Goal: Task Accomplishment & Management: Manage account settings

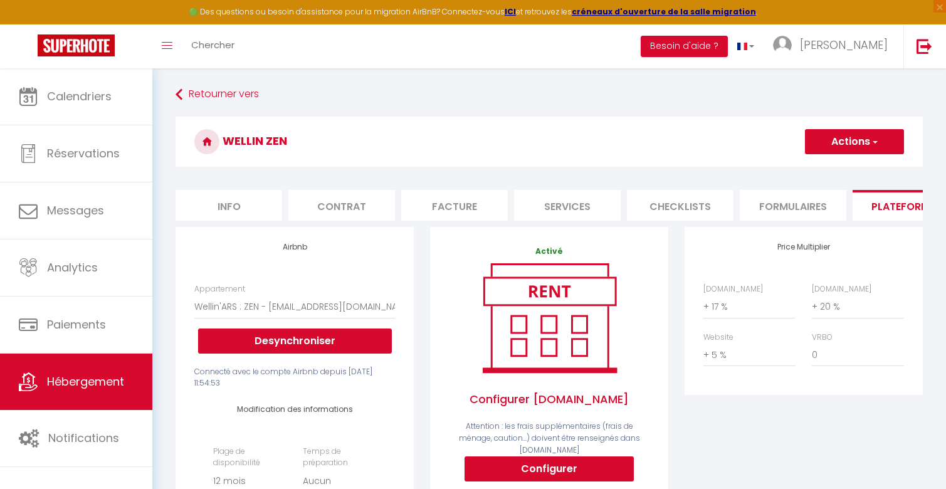
select select "6836-1284087280944741608"
select select "365"
select select "EUR"
select select
select select "+ 17 %"
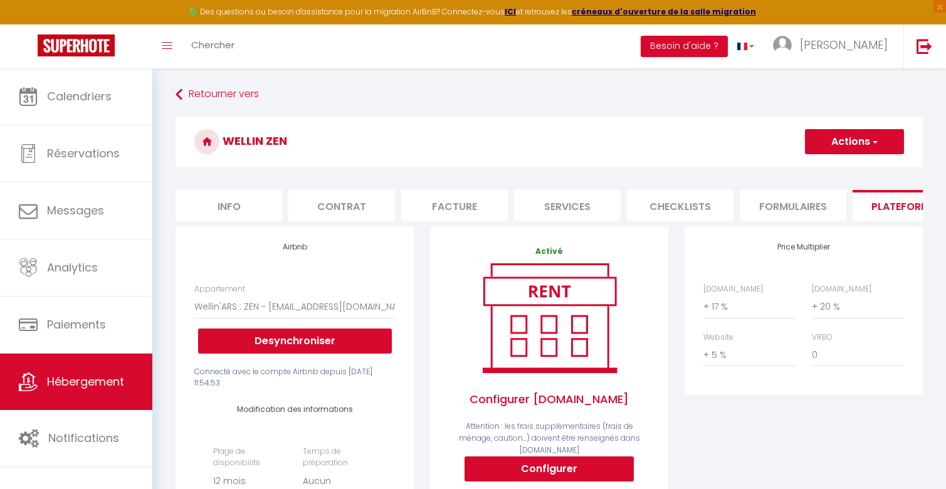
select select "+ 20 %"
select select "+ 5 %"
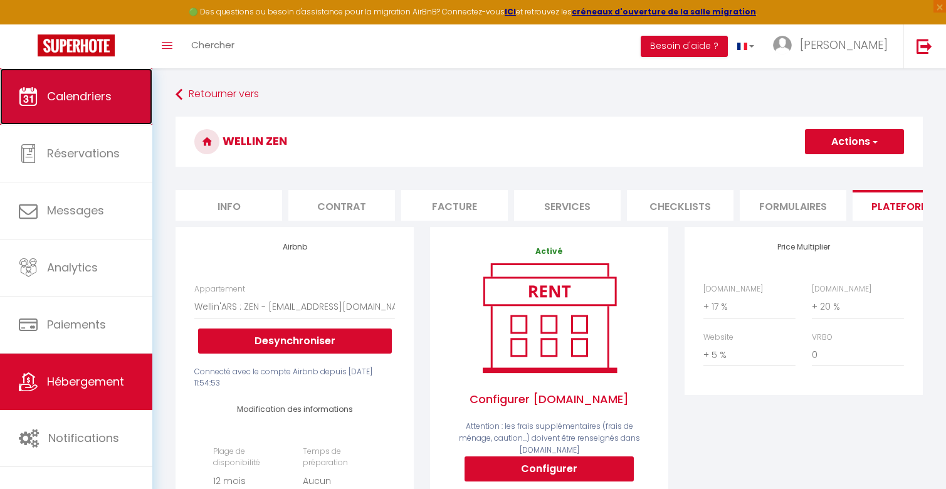
click at [85, 78] on link "Calendriers" at bounding box center [76, 96] width 152 height 56
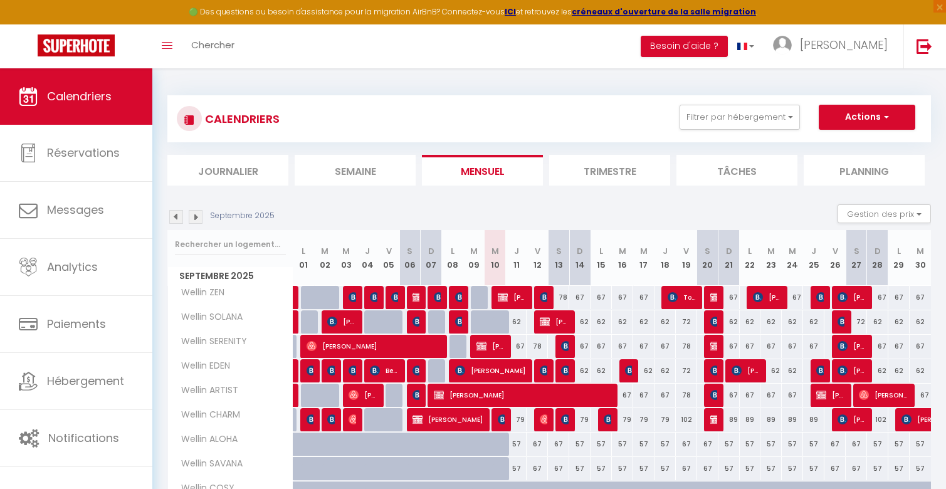
click at [199, 219] on img at bounding box center [196, 217] width 14 height 14
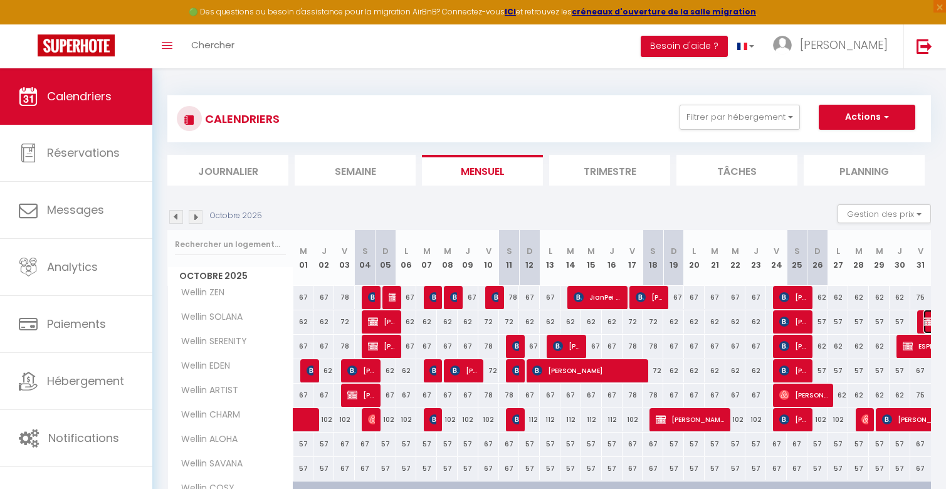
click at [924, 321] on img at bounding box center [928, 321] width 10 height 10
select select "OK"
select select "KO"
select select "0"
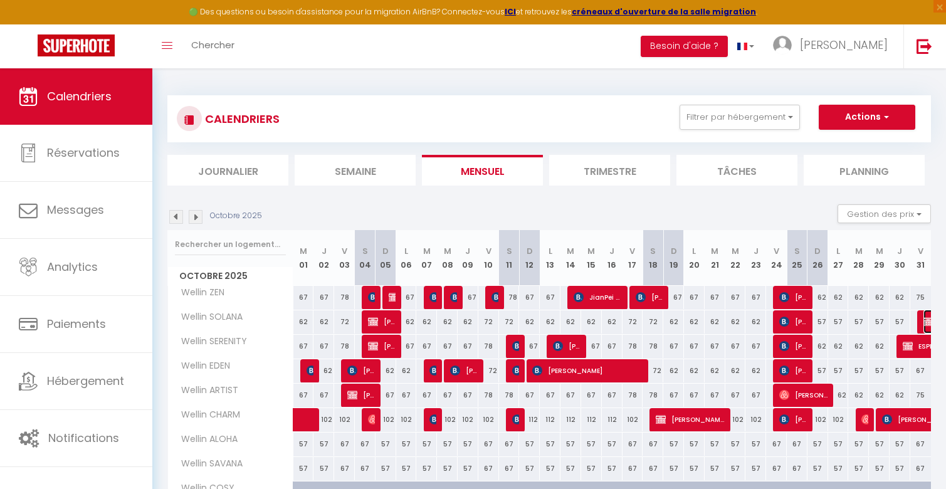
select select "1"
select select
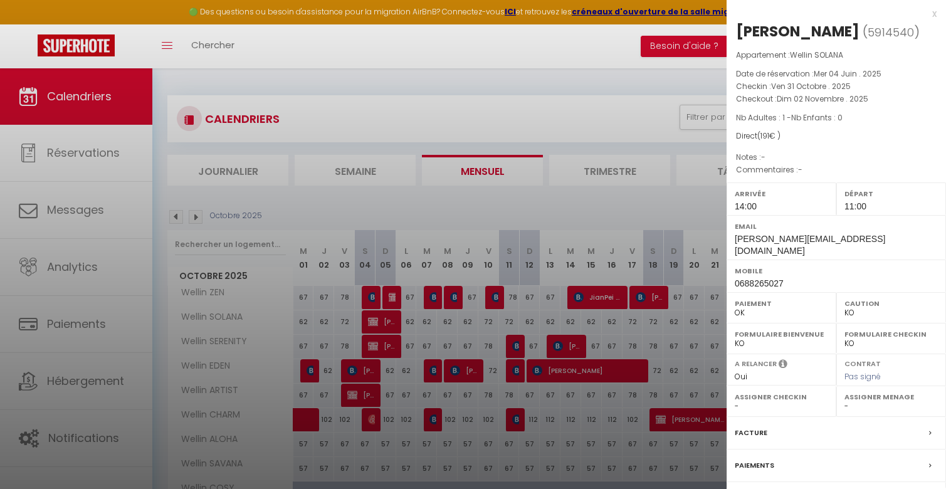
click at [618, 245] on div at bounding box center [473, 244] width 946 height 489
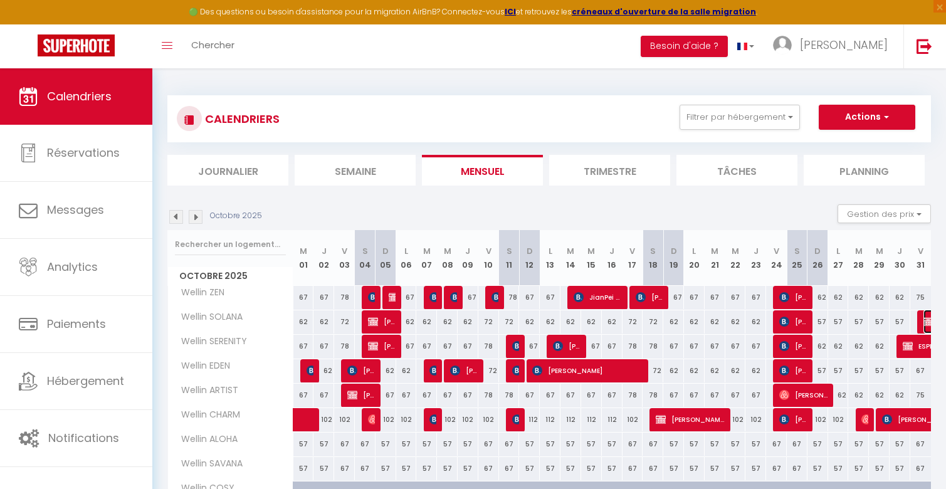
click at [925, 321] on img at bounding box center [928, 321] width 10 height 10
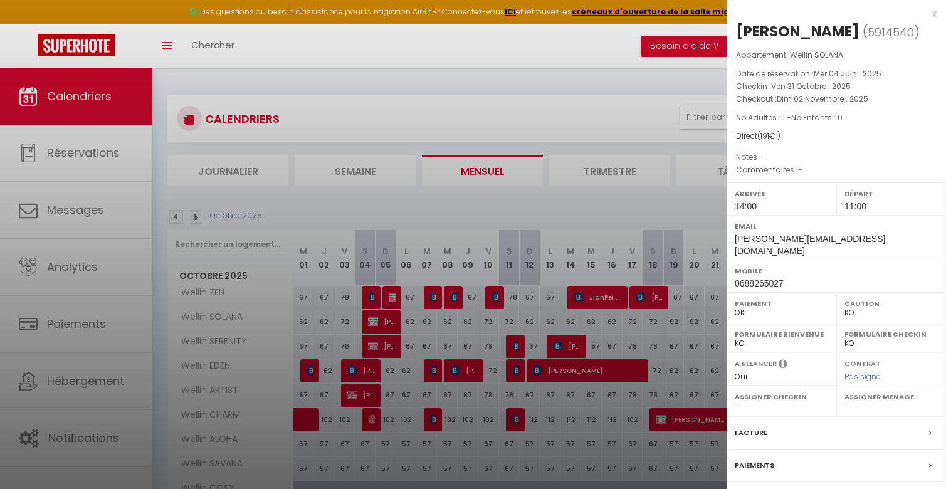
click at [761, 309] on div "Paiement OK KO" at bounding box center [781, 307] width 110 height 31
click at [758, 307] on select "OK KO" at bounding box center [780, 312] width 93 height 11
click at [659, 209] on div at bounding box center [473, 244] width 946 height 489
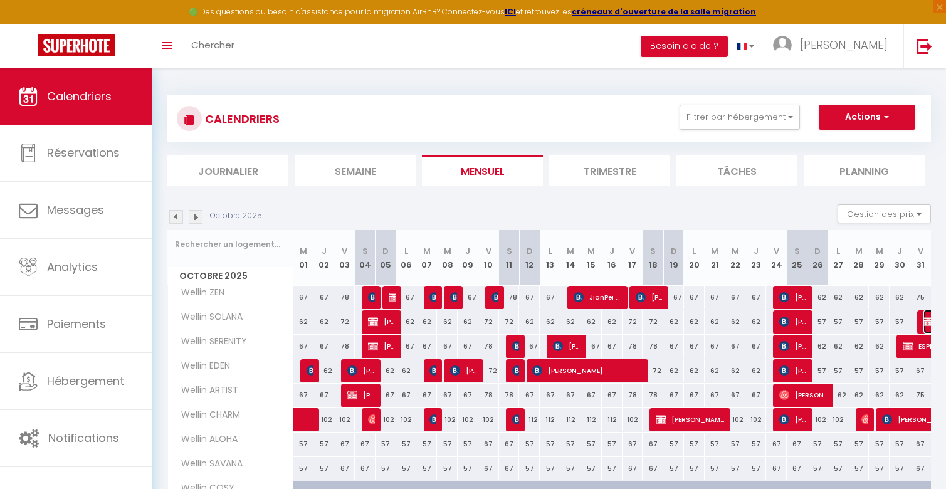
click at [925, 323] on img at bounding box center [928, 321] width 10 height 10
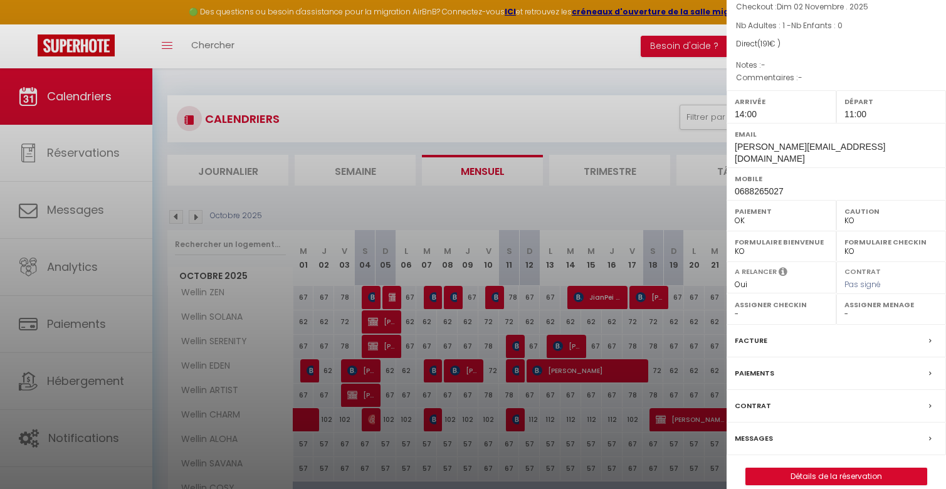
scroll to position [95, 0]
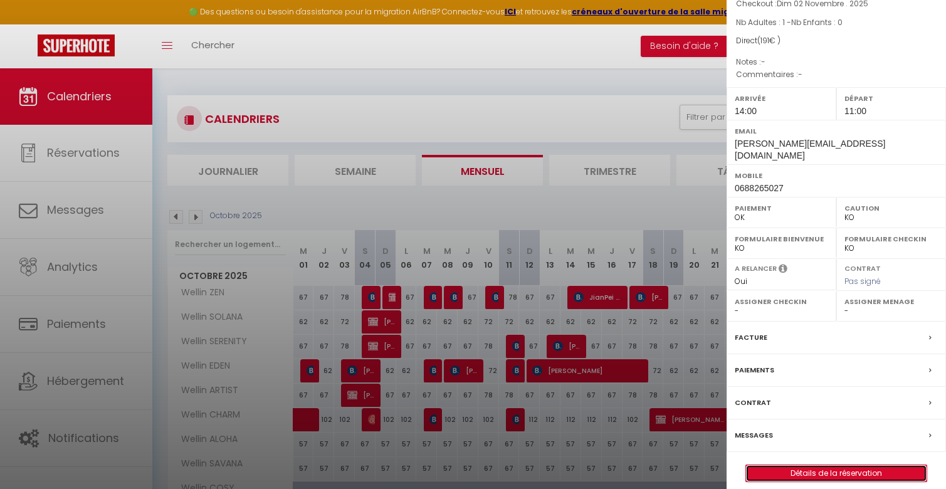
click at [789, 465] on link "Détails de la réservation" at bounding box center [836, 473] width 180 height 16
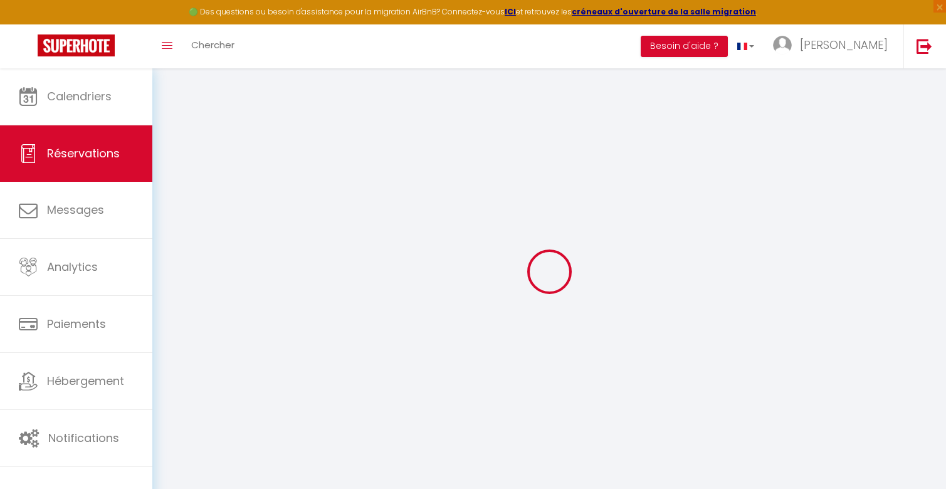
type input "[PERSON_NAME]"
type input "Lokko"
type input "[PERSON_NAME][EMAIL_ADDRESS][DOMAIN_NAME]"
type input "0688265027"
select select
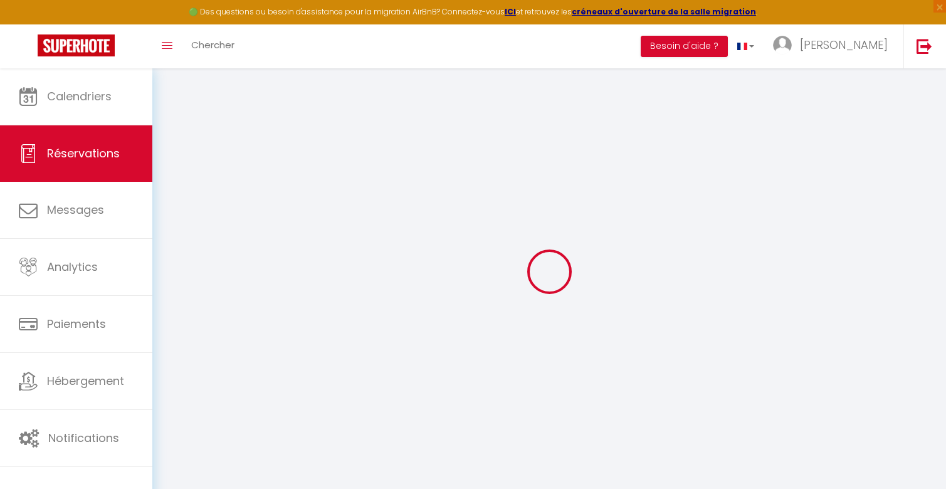
select select "54275"
select select "1"
type input "Ven 31 Octobre 2025"
select select
type input "Dim 02 Novembre 2025"
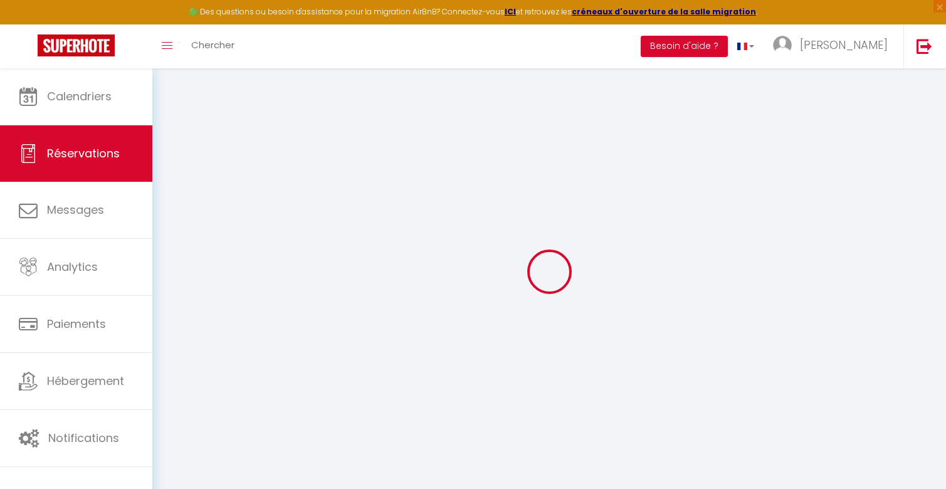
select select
type input "1"
select select "12"
select select
type input "166"
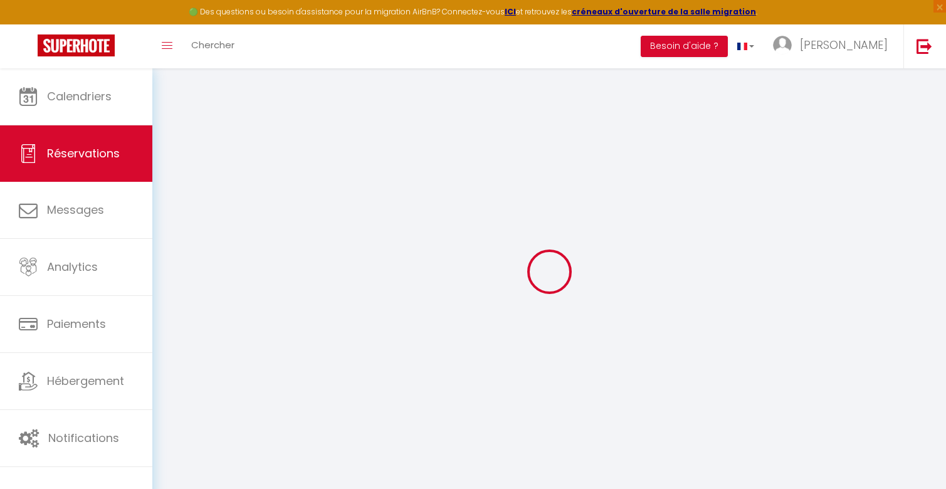
checkbox input "false"
type input "0"
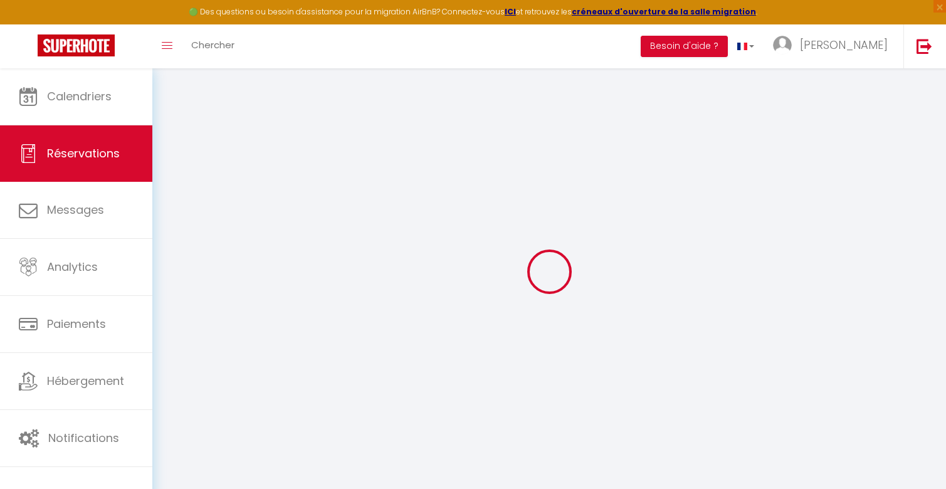
select select
select select "14"
checkbox input "false"
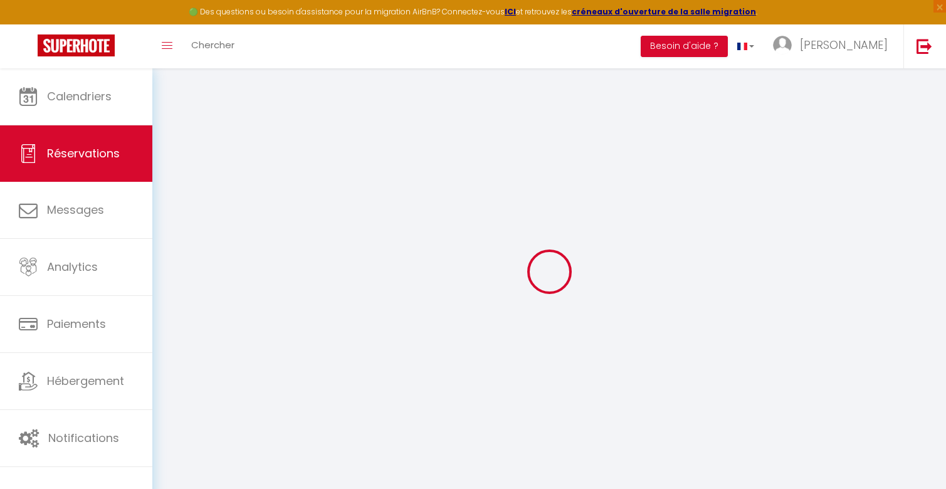
select select
checkbox input "false"
select select
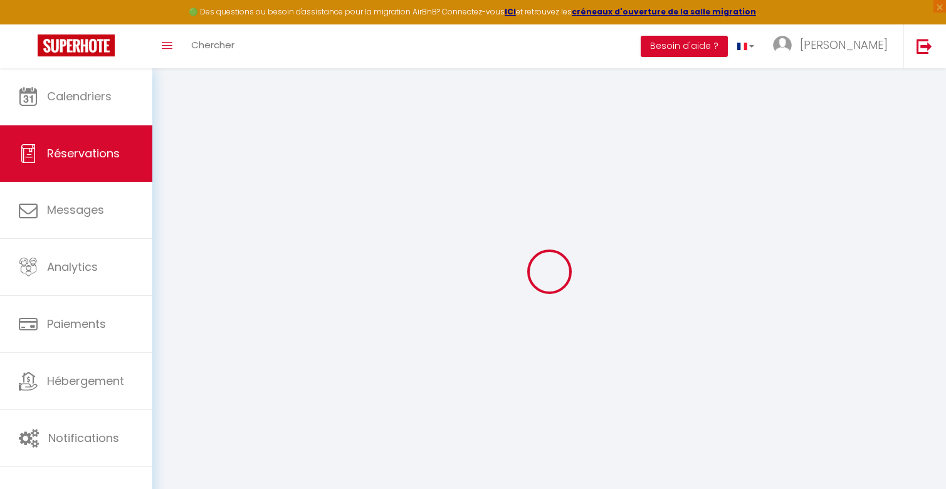
select select
checkbox input "false"
select select
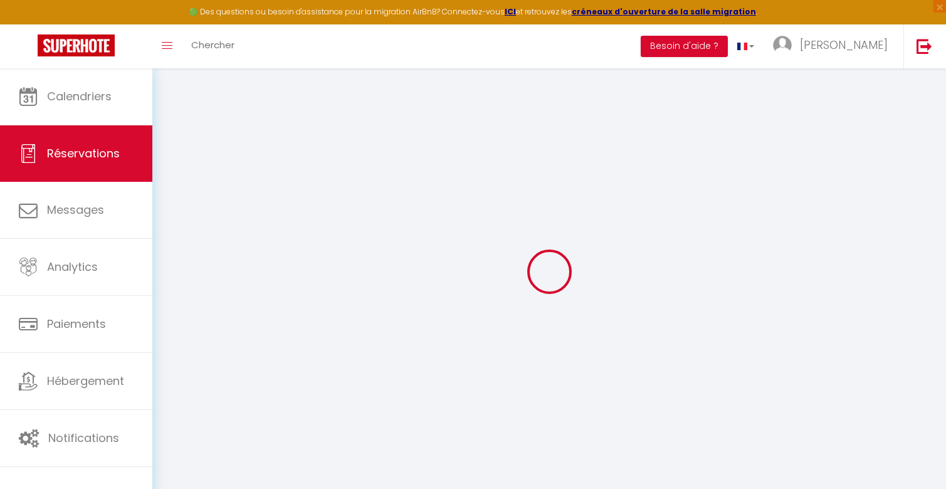
select select
checkbox input "false"
select select
type input "25"
select select
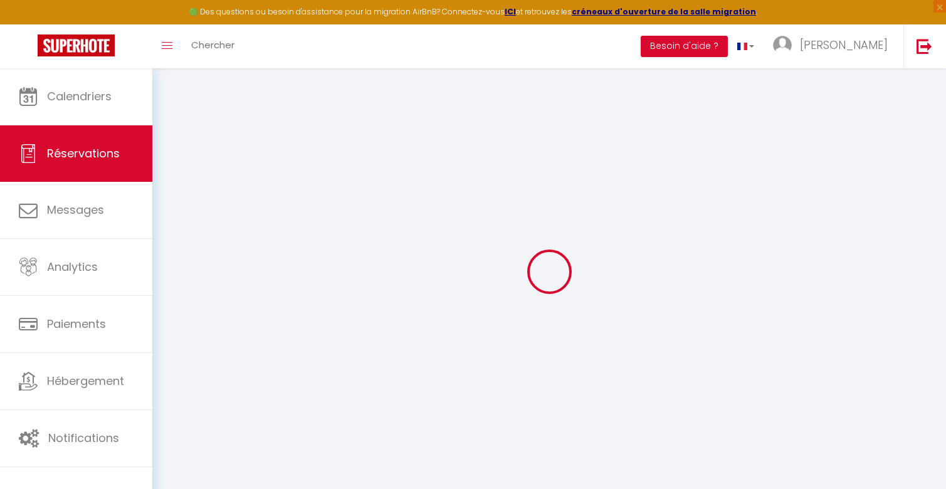
select select
checkbox input "false"
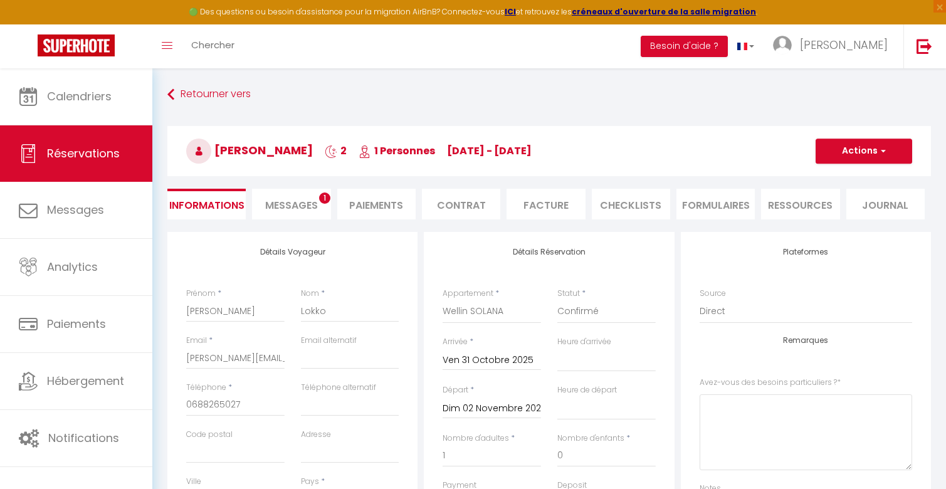
select select
checkbox input "false"
select select "14:00"
select select "11:00"
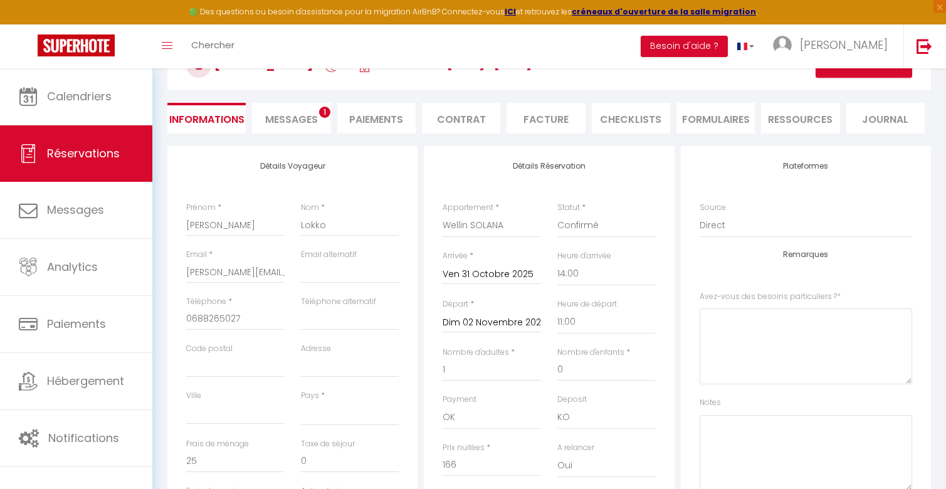
scroll to position [90, 0]
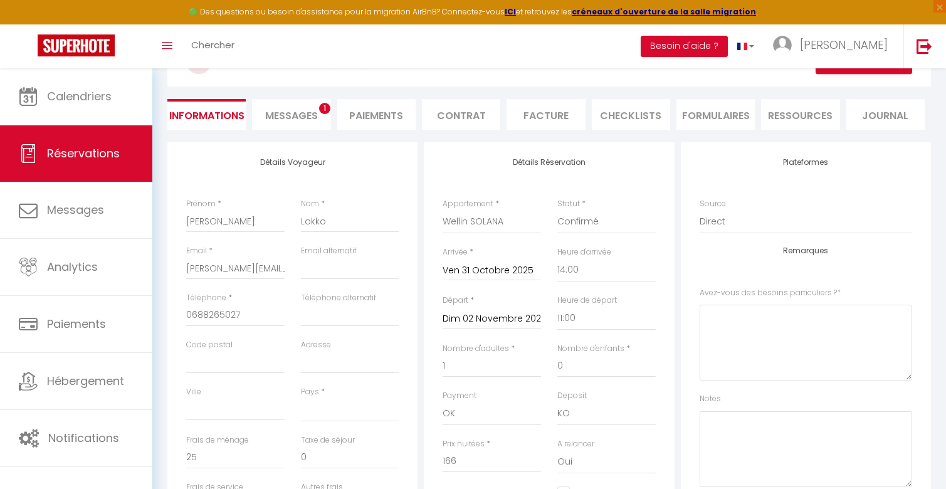
click at [309, 124] on li "Messages 1" at bounding box center [291, 114] width 78 height 31
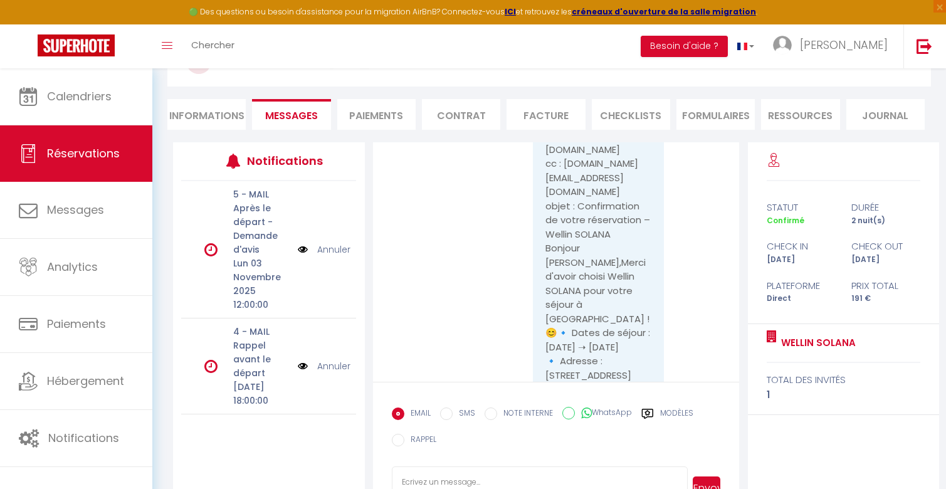
scroll to position [1300, 0]
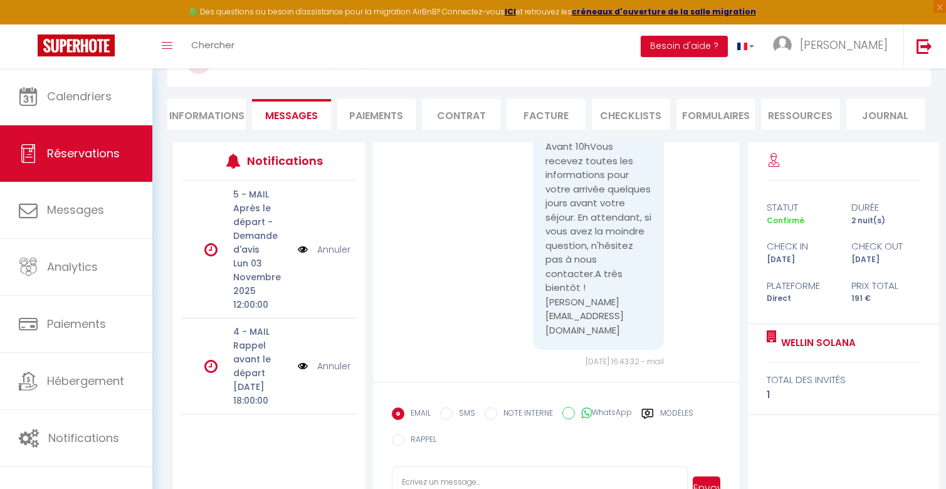
click at [204, 120] on li "Informations" at bounding box center [206, 114] width 78 height 31
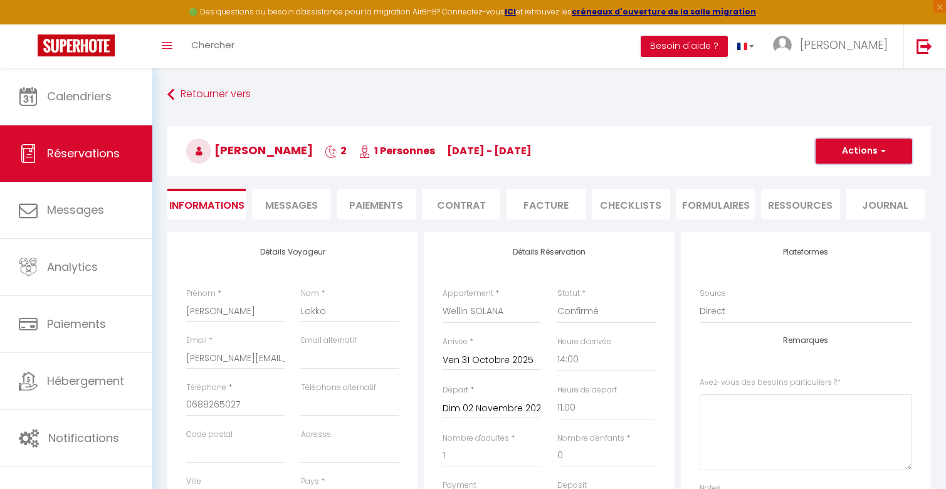
click at [867, 151] on button "Actions" at bounding box center [863, 150] width 96 height 25
click at [758, 145] on h3 "[PERSON_NAME] 2 1 Personnes [DATE] - [DATE]" at bounding box center [548, 151] width 763 height 50
click at [294, 214] on li "Messages" at bounding box center [291, 204] width 78 height 31
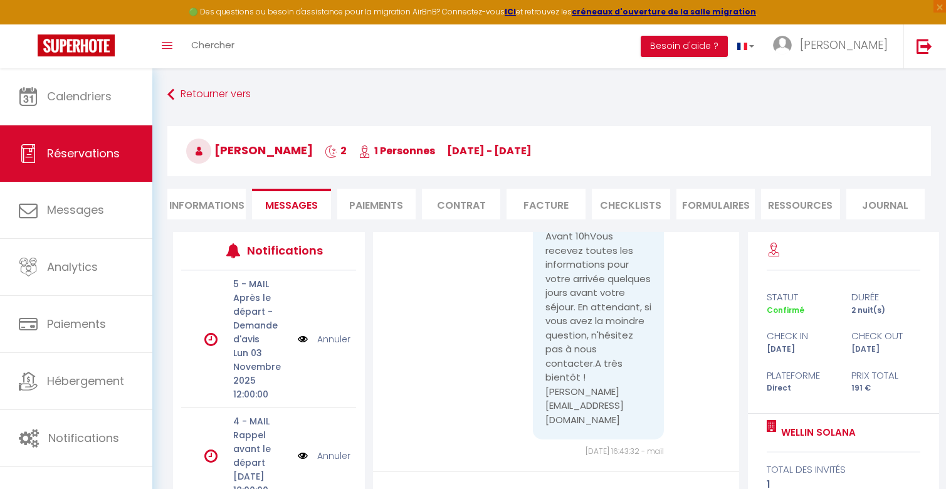
click at [195, 199] on li "Informations" at bounding box center [206, 204] width 78 height 31
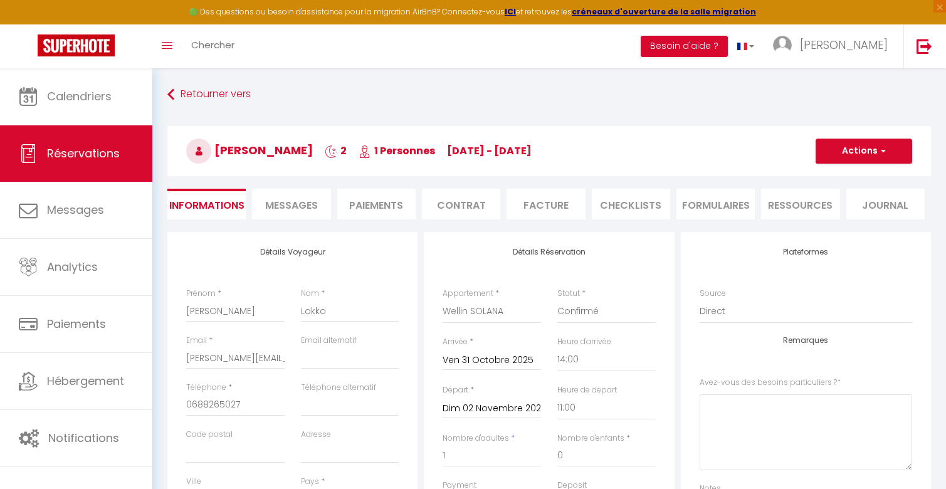
select select
checkbox input "false"
click at [368, 198] on li "Paiements" at bounding box center [376, 204] width 78 height 31
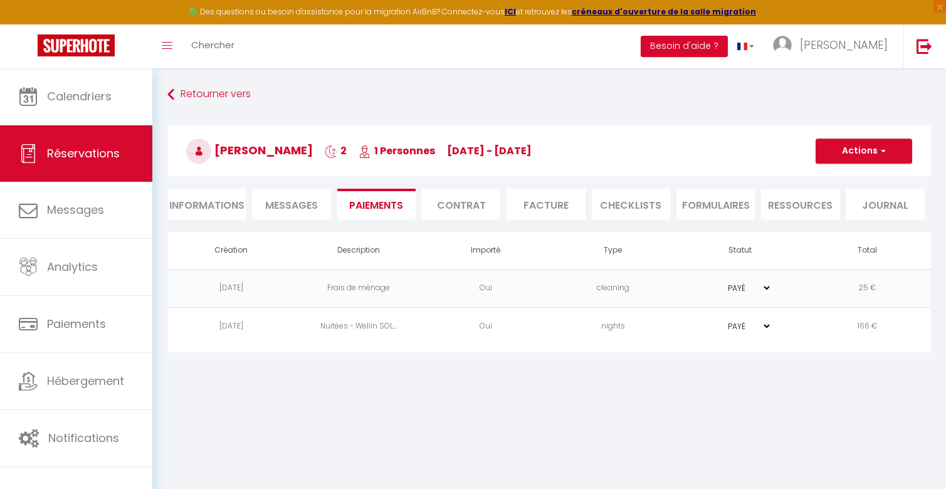
click at [220, 197] on li "Informations" at bounding box center [206, 204] width 78 height 31
select select
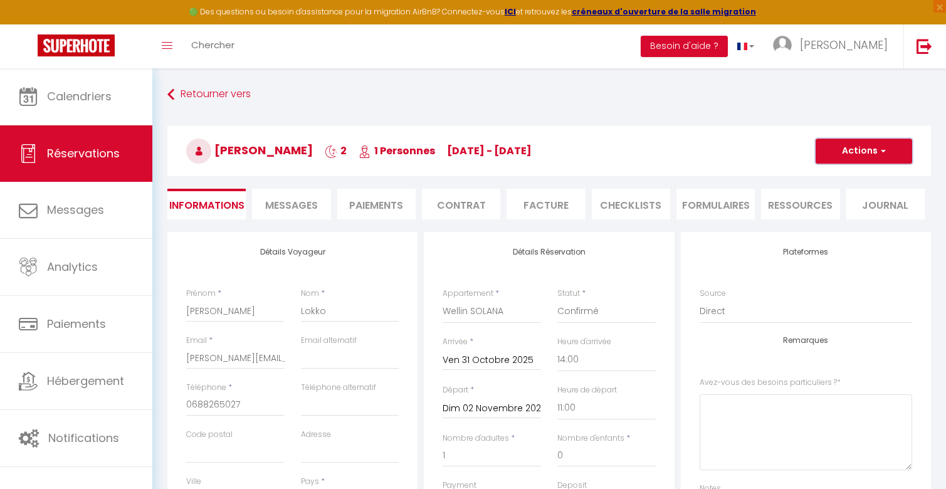
click at [831, 155] on button "Actions" at bounding box center [863, 150] width 96 height 25
click at [824, 212] on link "Supprimer" at bounding box center [850, 211] width 99 height 16
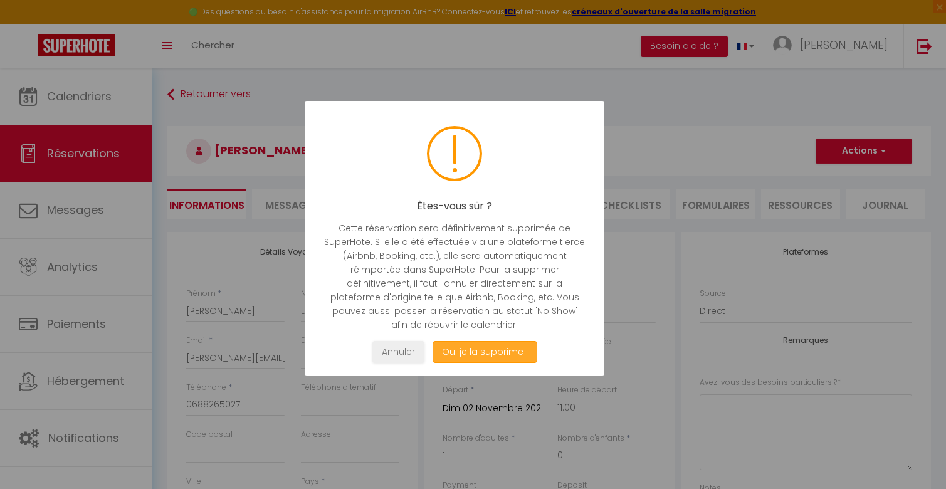
click at [518, 349] on button "Oui je la supprime !" at bounding box center [484, 352] width 105 height 22
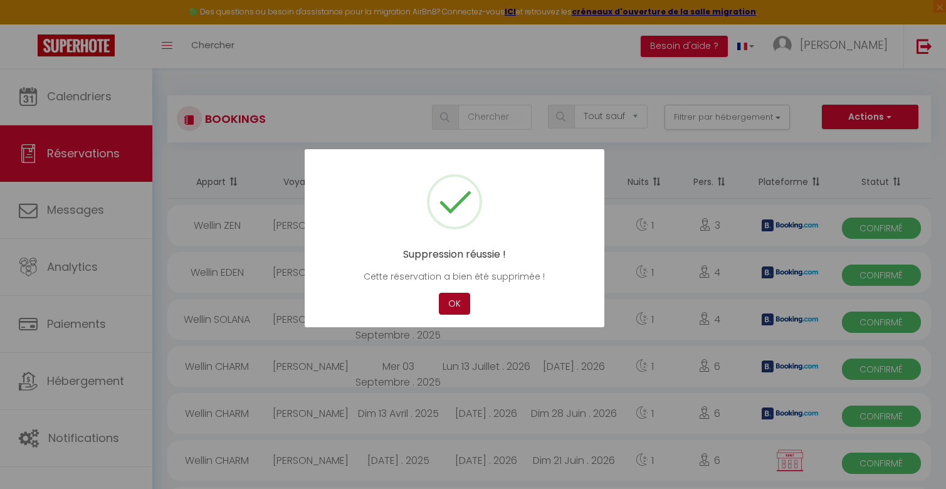
click at [446, 309] on button "OK" at bounding box center [454, 304] width 31 height 22
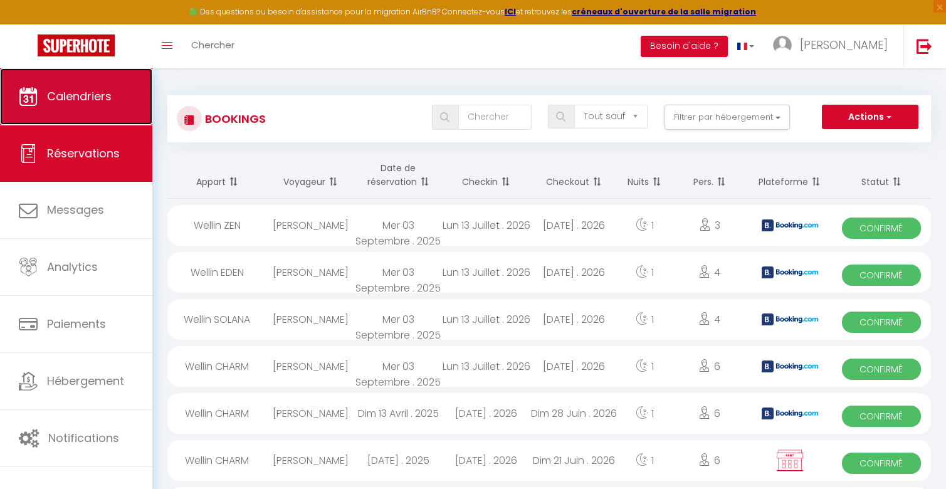
click at [117, 100] on link "Calendriers" at bounding box center [76, 96] width 152 height 56
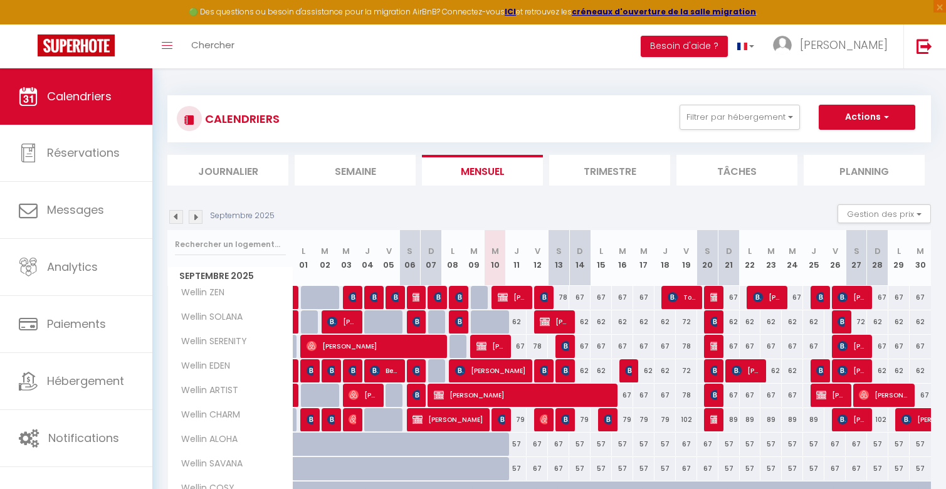
click at [198, 219] on img at bounding box center [196, 217] width 14 height 14
